Goal: Task Accomplishment & Management: Manage account settings

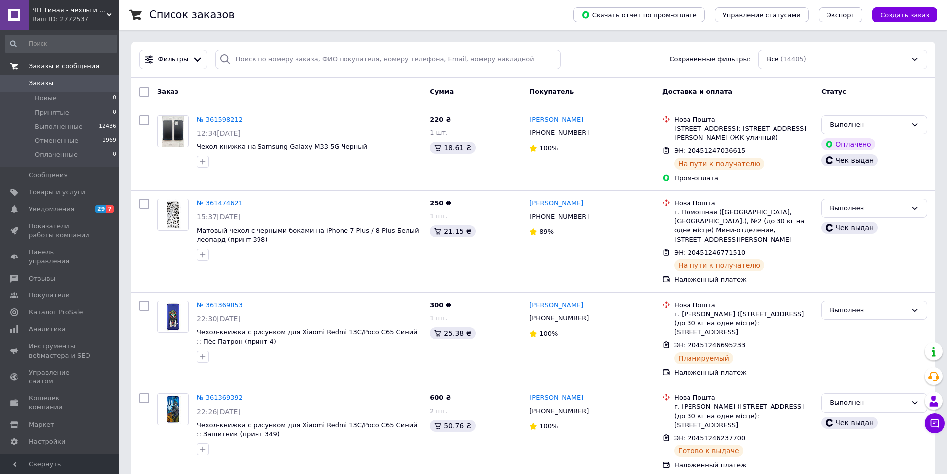
click at [29, 70] on span "Заказы и сообщения" at bounding box center [64, 66] width 71 height 9
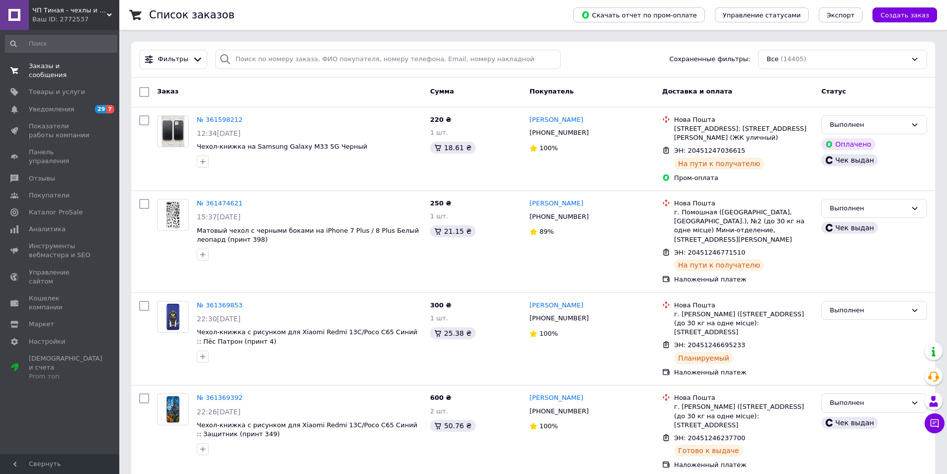
click at [34, 60] on link "Заказы и сообщения 0 0" at bounding box center [61, 71] width 122 height 26
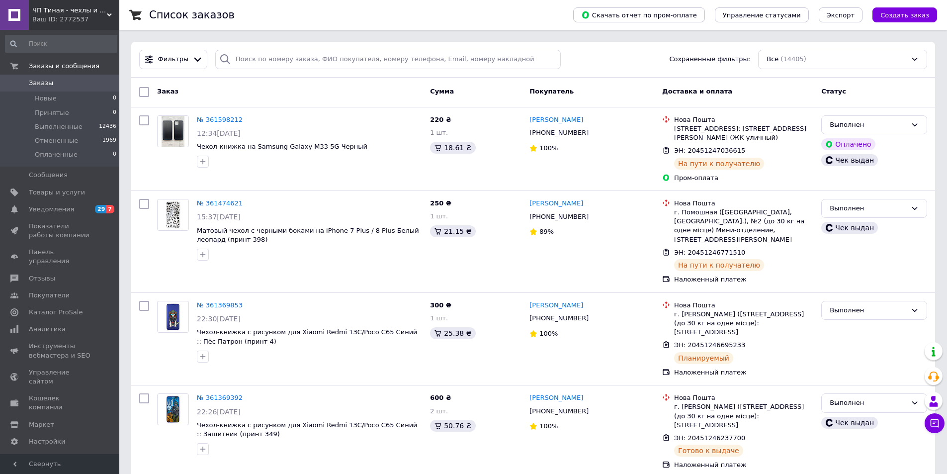
click at [38, 85] on span "Заказы" at bounding box center [41, 83] width 24 height 9
click at [52, 193] on span "Товары и услуги" at bounding box center [57, 192] width 56 height 9
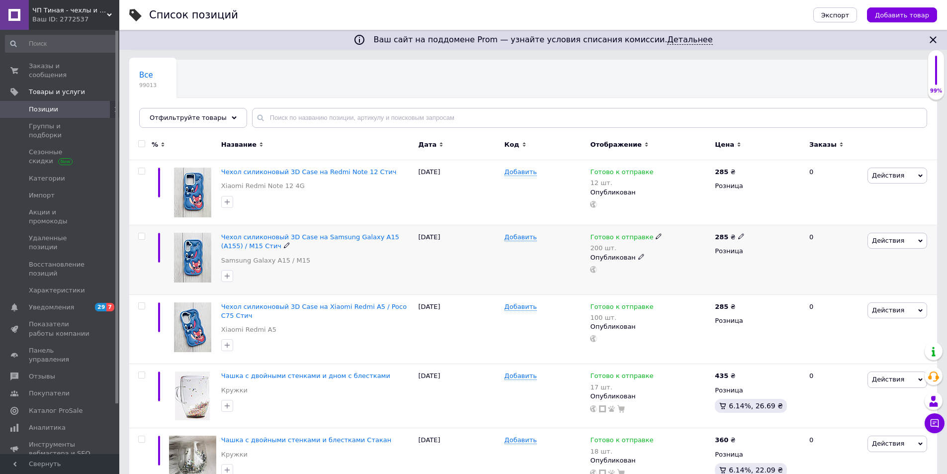
scroll to position [149, 0]
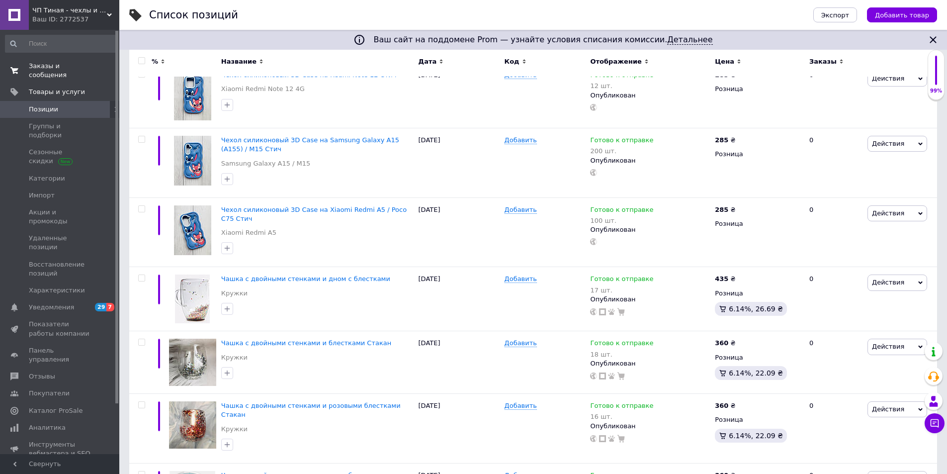
click at [56, 68] on span "Заказы и сообщения" at bounding box center [60, 71] width 63 height 18
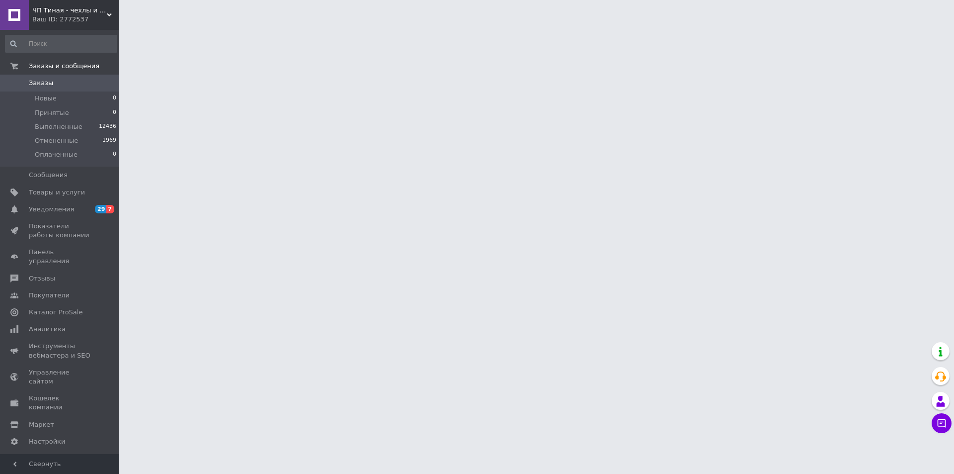
click at [58, 78] on link "Заказы 0" at bounding box center [61, 83] width 122 height 17
